Goal: Information Seeking & Learning: Learn about a topic

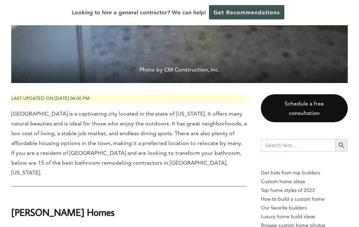
scroll to position [528, 0]
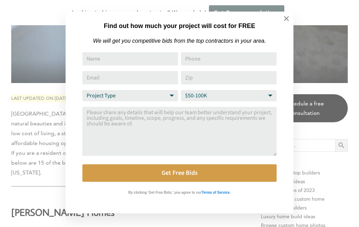
click at [289, 17] on icon at bounding box center [287, 19] width 8 height 8
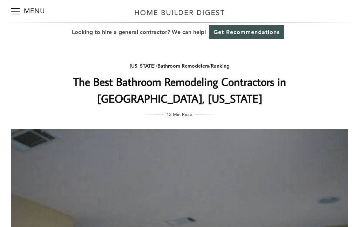
scroll to position [0, 0]
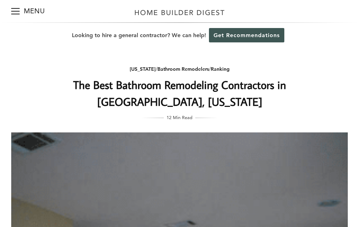
click at [11, 13] on button "Menu" at bounding box center [15, 11] width 8 height 22
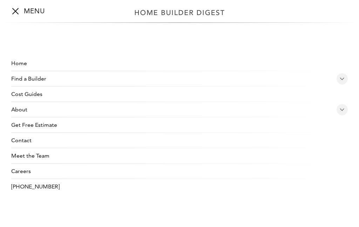
click at [8, 12] on div "Menu Menu" at bounding box center [28, 11] width 56 height 22
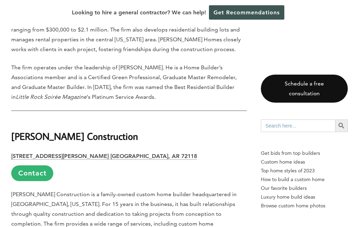
scroll to position [807, 0]
